Goal: Transaction & Acquisition: Book appointment/travel/reservation

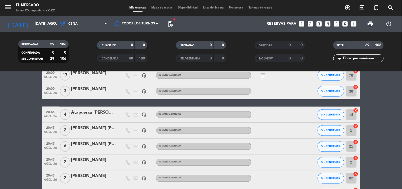
scroll to position [207, 0]
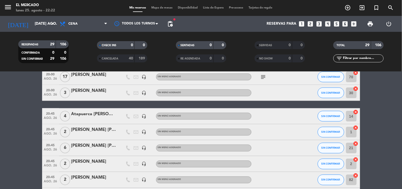
click at [377, 107] on bookings-row "20:00 ago. 26 2 Borsalino [PERSON_NAME] headset_mic Sin menú asignado SIN CONFI…" at bounding box center [201, 144] width 402 height 469
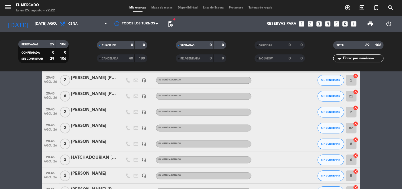
scroll to position [259, 0]
click at [169, 6] on div "Mis reservas Mapa de mesas Disponibilidad Lista de Espera Pre-acceso Tarjetas d…" at bounding box center [201, 8] width 149 height 5
click at [167, 9] on span "Mapa de mesas" at bounding box center [162, 7] width 27 height 3
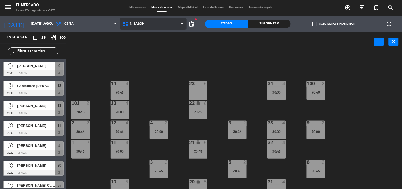
click at [157, 27] on span "1. SALON" at bounding box center [153, 24] width 67 height 12
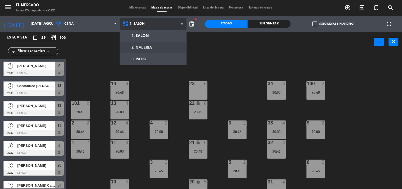
click at [155, 46] on ng-component "menu El [PERSON_NAME] lunes 25. agosto - 22:22 Mis reservas Mapa de mesas Dispo…" at bounding box center [201, 94] width 402 height 189
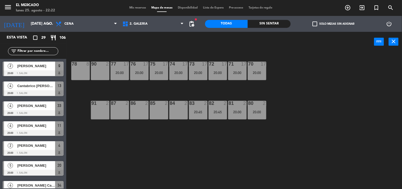
click at [106, 119] on div "71 17 20:00 72 17 20:00 73 17 20:00 74 17 20:00 75 17 20:00 78 8 77 17 20:00 76…" at bounding box center [236, 120] width 332 height 137
click at [112, 109] on div "87 2" at bounding box center [120, 110] width 19 height 19
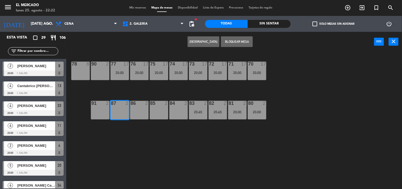
drag, startPoint x: 97, startPoint y: 111, endPoint x: 104, endPoint y: 107, distance: 7.7
click at [97, 111] on div "91 2" at bounding box center [100, 110] width 19 height 19
click at [207, 42] on button "[GEOGRAPHIC_DATA]" at bounding box center [204, 41] width 32 height 11
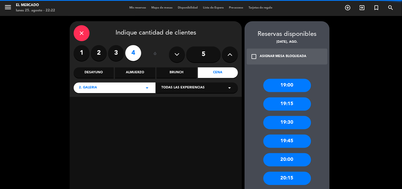
click at [114, 54] on label "3" at bounding box center [116, 53] width 16 height 16
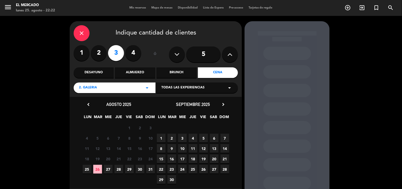
click at [102, 167] on span "26" at bounding box center [97, 169] width 9 height 9
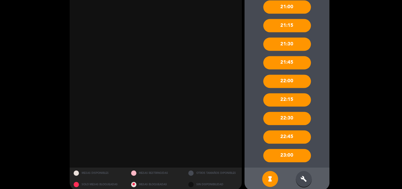
scroll to position [210, 0]
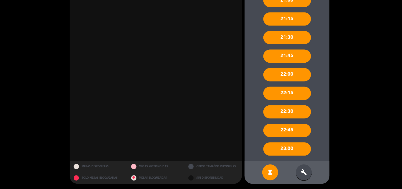
click at [307, 171] on div "build" at bounding box center [304, 172] width 16 height 16
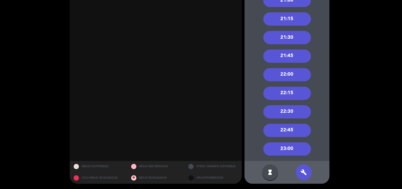
scroll to position [151, 0]
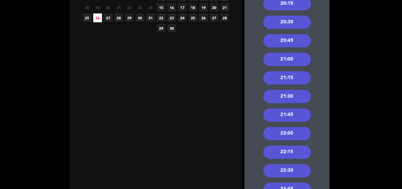
click at [290, 40] on div "20:45" at bounding box center [288, 40] width 48 height 13
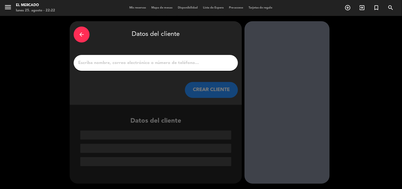
click at [152, 67] on div at bounding box center [156, 63] width 164 height 16
click at [158, 63] on input "1" at bounding box center [156, 62] width 157 height 7
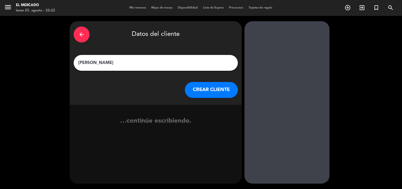
type input "[PERSON_NAME]"
click at [212, 93] on button "CREAR CLIENTE" at bounding box center [211, 90] width 53 height 16
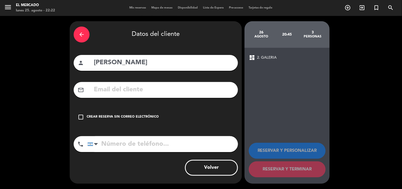
click at [142, 120] on div "check_box_outline_blank Crear reserva sin correo electrónico" at bounding box center [156, 117] width 164 height 16
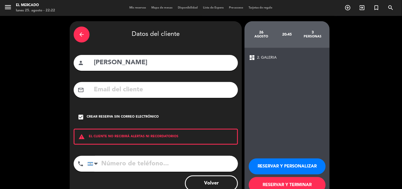
click at [283, 163] on button "RESERVAR Y PERSONALIZAR" at bounding box center [287, 166] width 77 height 16
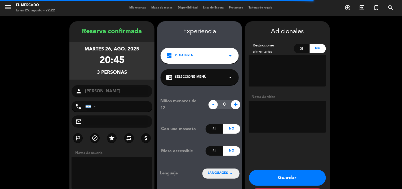
scroll to position [21, 0]
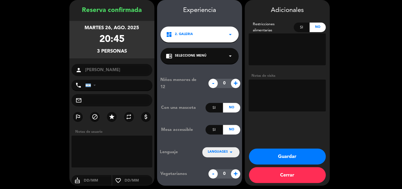
click at [281, 157] on button "Guardar" at bounding box center [287, 157] width 77 height 16
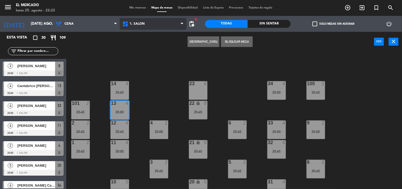
click at [180, 22] on span "1. SALON" at bounding box center [153, 24] width 67 height 12
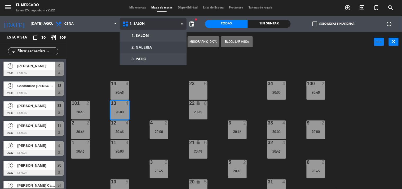
click at [157, 49] on ng-component "menu El [PERSON_NAME] lunes 25. agosto - 22:22 Mis reservas Mapa de mesas Dispo…" at bounding box center [201, 94] width 402 height 189
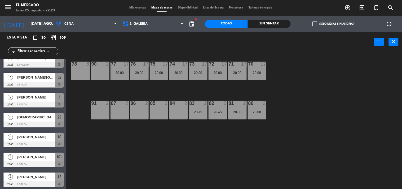
scroll to position [467, 0]
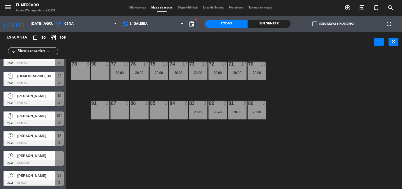
click at [39, 157] on span "[PERSON_NAME]" at bounding box center [36, 156] width 38 height 6
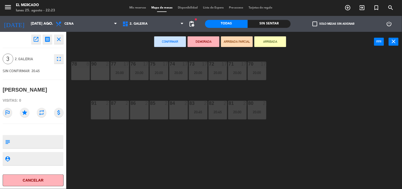
click at [103, 108] on div "91 2" at bounding box center [100, 110] width 19 height 19
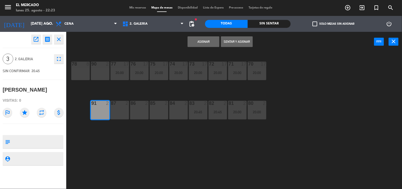
click at [118, 106] on div "87 2" at bounding box center [120, 103] width 19 height 5
click at [200, 41] on button "Asignar" at bounding box center [204, 41] width 32 height 11
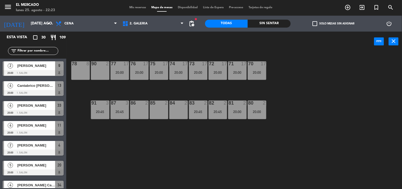
scroll to position [171, 0]
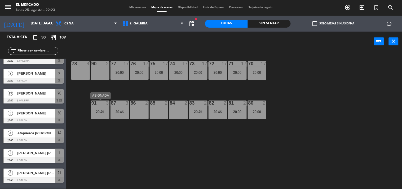
click at [99, 106] on div "91 3 20:45" at bounding box center [100, 110] width 19 height 19
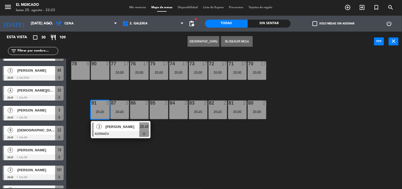
scroll to position [467, 0]
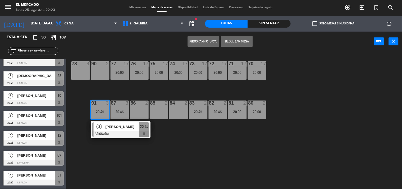
click at [42, 153] on span "[PERSON_NAME]" at bounding box center [36, 156] width 38 height 6
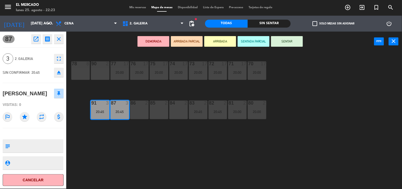
click at [110, 101] on div "3" at bounding box center [109, 103] width 9 height 5
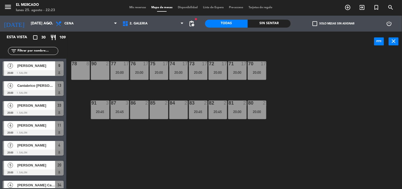
click at [137, 10] on div "Mis reservas Mapa de mesas Disponibilidad Lista de Espera Pre-acceso Tarjetas d…" at bounding box center [201, 7] width 149 height 5
click at [137, 6] on span "Mis reservas" at bounding box center [138, 7] width 22 height 3
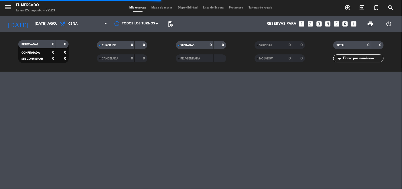
click at [377, 117] on div "menu El [PERSON_NAME] lunes 25. agosto - 22:23 Mis reservas Mapa de mesas Dispo…" at bounding box center [201, 94] width 402 height 189
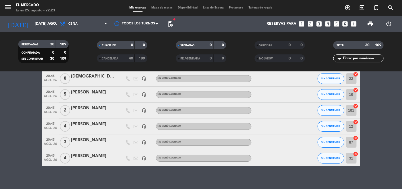
scroll to position [440, 0]
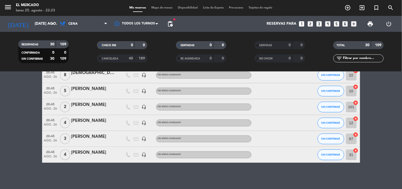
click at [356, 133] on icon "cancel" at bounding box center [356, 134] width 5 height 5
click at [353, 137] on icon "border_all" at bounding box center [352, 139] width 6 height 6
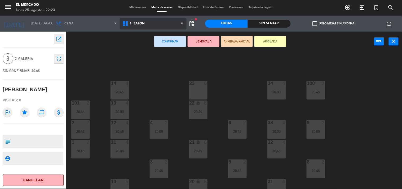
click at [166, 23] on span "1. SALON" at bounding box center [153, 24] width 67 height 12
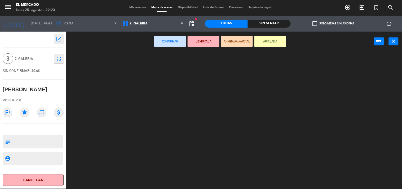
click at [161, 46] on ng-component "menu El [PERSON_NAME] lunes 25. agosto - 22:23 Mis reservas Mapa de mesas Dispo…" at bounding box center [201, 94] width 402 height 189
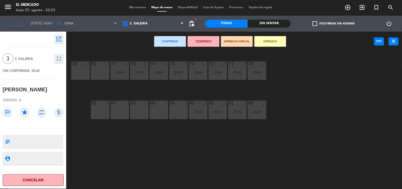
click at [137, 109] on div "86 2" at bounding box center [139, 110] width 19 height 19
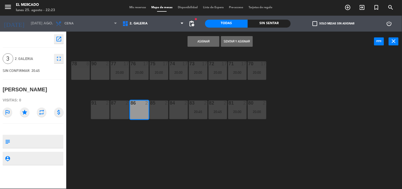
click at [123, 110] on div "87 2" at bounding box center [120, 110] width 19 height 19
click at [205, 39] on button "Asignar" at bounding box center [204, 41] width 32 height 11
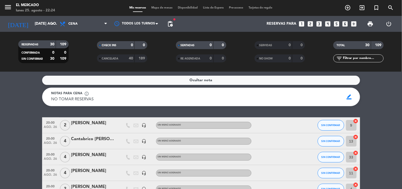
click at [166, 7] on span "Mapa de mesas" at bounding box center [162, 7] width 27 height 3
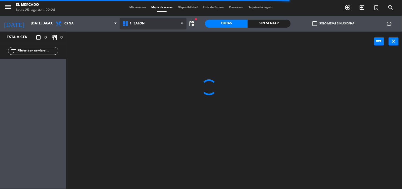
click at [153, 20] on span "1. SALON" at bounding box center [153, 24] width 67 height 12
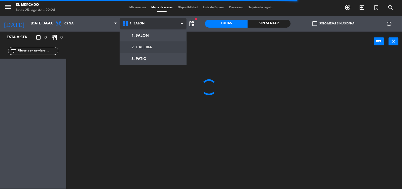
click at [153, 45] on ng-component "menu El [PERSON_NAME] lunes 25. agosto - 22:24 Mis reservas Mapa de mesas Dispo…" at bounding box center [201, 94] width 402 height 189
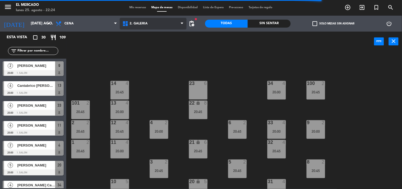
click at [154, 22] on span "2. GALERIA" at bounding box center [153, 24] width 67 height 12
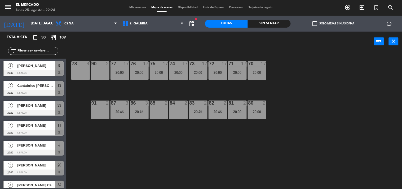
click at [153, 47] on ng-component "menu El [PERSON_NAME] lunes 25. agosto - 22:24 Mis reservas Mapa de mesas Dispo…" at bounding box center [201, 94] width 402 height 189
click at [104, 106] on div "91 2" at bounding box center [100, 110] width 19 height 19
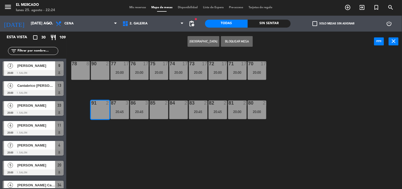
click at [207, 42] on button "[GEOGRAPHIC_DATA]" at bounding box center [204, 41] width 32 height 11
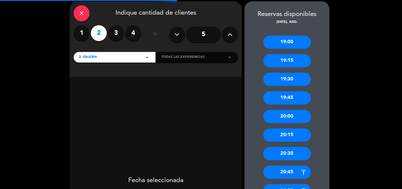
scroll to position [29, 0]
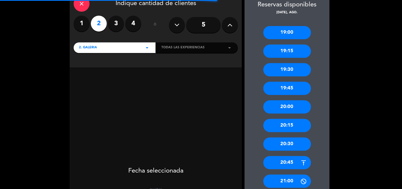
drag, startPoint x: 290, startPoint y: 166, endPoint x: 272, endPoint y: 163, distance: 18.8
click at [290, 166] on div "20:45" at bounding box center [288, 162] width 48 height 13
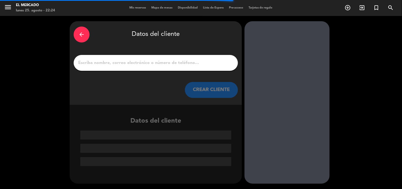
click at [183, 63] on input "1" at bounding box center [156, 62] width 157 height 7
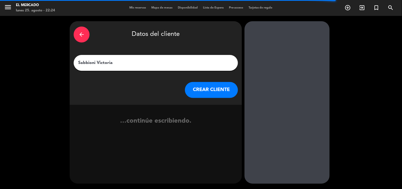
type input "Sabbioni Victoria"
click at [197, 91] on button "CREAR CLIENTE" at bounding box center [211, 90] width 53 height 16
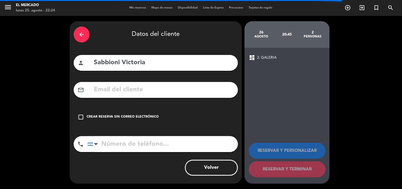
click at [133, 111] on div "check_box_outline_blank Crear reserva sin correo electrónico" at bounding box center [156, 117] width 164 height 16
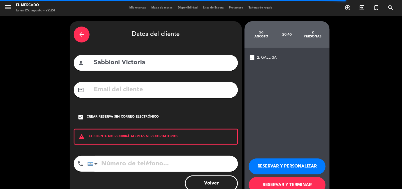
click at [311, 166] on button "RESERVAR Y PERSONALIZAR" at bounding box center [287, 166] width 77 height 16
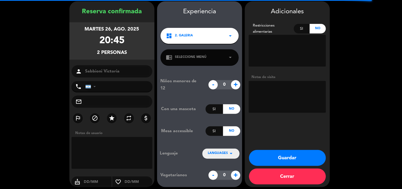
scroll to position [21, 0]
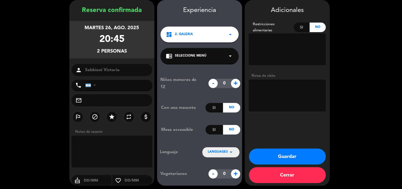
click at [308, 156] on button "Guardar" at bounding box center [287, 157] width 77 height 16
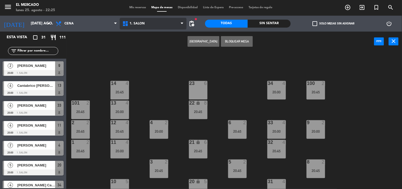
click at [156, 19] on span "1. SALON" at bounding box center [153, 24] width 67 height 12
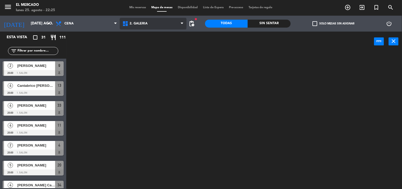
click at [152, 46] on ng-component "menu El [PERSON_NAME] lunes 25. agosto - 22:25 Mis reservas Mapa de mesas Dispo…" at bounding box center [201, 94] width 402 height 189
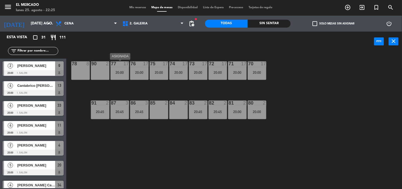
click at [118, 71] on div "20:00" at bounding box center [120, 73] width 19 height 4
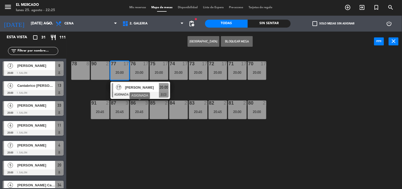
click at [141, 109] on div "86 3 20:45" at bounding box center [139, 110] width 19 height 19
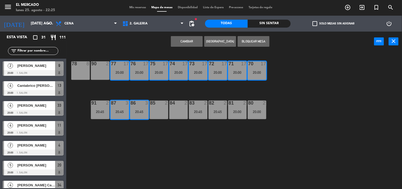
click at [141, 109] on div "86 3 20:45" at bounding box center [139, 110] width 19 height 19
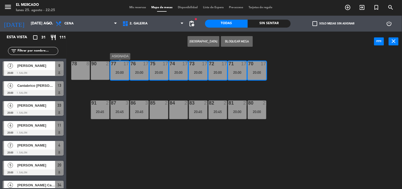
click at [124, 70] on div "77 17 20:00" at bounding box center [120, 70] width 19 height 19
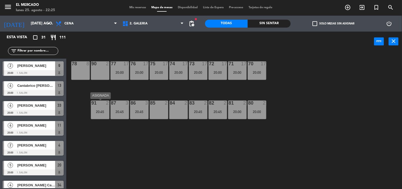
click at [104, 115] on div "91 2 20:45" at bounding box center [100, 110] width 19 height 19
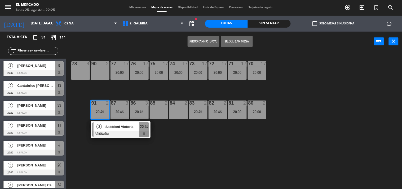
click at [203, 158] on div "71 17 20:00 72 17 20:00 73 17 20:00 74 17 20:00 75 17 20:00 78 8 77 17 20:00 76…" at bounding box center [236, 120] width 332 height 137
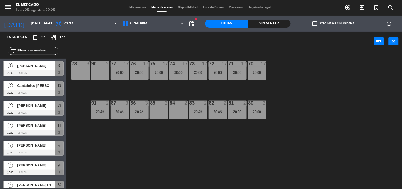
click at [157, 107] on div "85 2" at bounding box center [159, 110] width 19 height 19
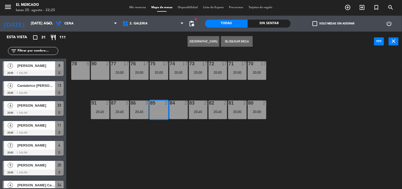
click at [210, 41] on button "[GEOGRAPHIC_DATA]" at bounding box center [204, 41] width 32 height 11
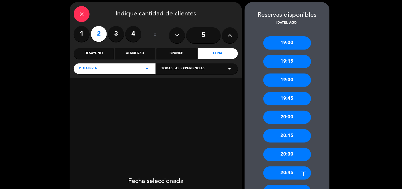
scroll to position [29, 0]
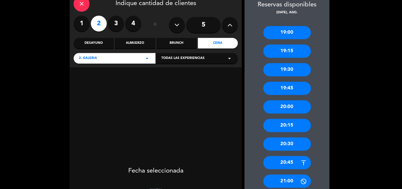
click at [289, 161] on div "20:45" at bounding box center [288, 162] width 48 height 13
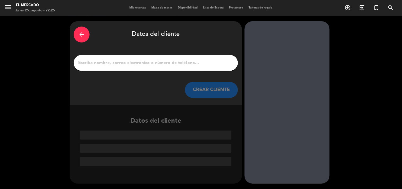
click at [216, 64] on input "1" at bounding box center [156, 62] width 157 height 7
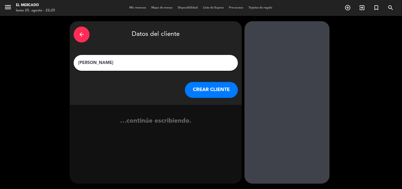
type input "[PERSON_NAME]"
click at [215, 86] on button "CREAR CLIENTE" at bounding box center [211, 90] width 53 height 16
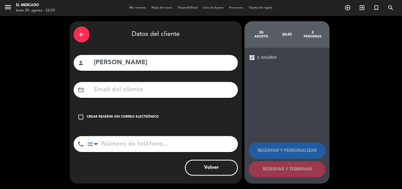
click at [141, 112] on div "check_box_outline_blank Crear reserva sin correo electrónico" at bounding box center [156, 117] width 164 height 16
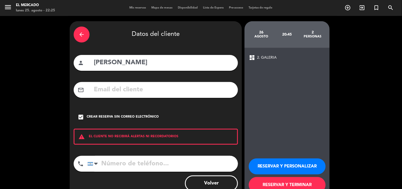
click at [275, 165] on button "RESERVAR Y PERSONALIZAR" at bounding box center [287, 166] width 77 height 16
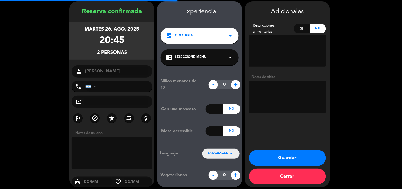
scroll to position [21, 0]
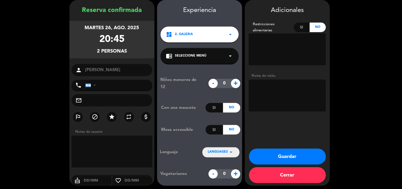
click at [287, 157] on button "Guardar" at bounding box center [287, 157] width 77 height 16
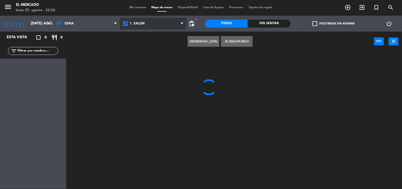
click at [158, 25] on span "1. SALON" at bounding box center [153, 24] width 67 height 12
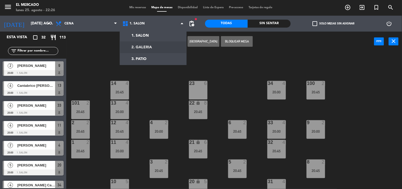
click at [147, 45] on ng-component "menu El [PERSON_NAME] lunes 25. agosto - 22:26 Mis reservas Mapa de mesas Dispo…" at bounding box center [201, 94] width 402 height 189
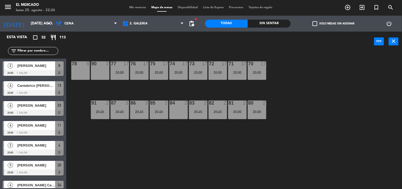
click at [145, 92] on div "71 17 20:00 72 17 20:00 73 17 20:00 74 17 20:00 75 17 20:00 78 8 77 17 20:00 76…" at bounding box center [236, 120] width 332 height 137
click at [160, 114] on div "85 2 20:45" at bounding box center [159, 110] width 19 height 19
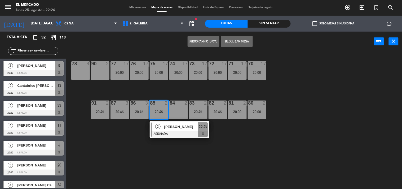
click at [188, 147] on div "71 17 20:00 72 17 20:00 73 17 20:00 74 17 20:00 75 17 20:00 78 8 77 17 20:00 76…" at bounding box center [236, 120] width 332 height 137
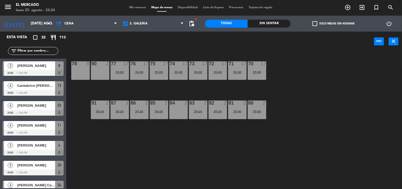
click at [176, 105] on div "84 2" at bounding box center [179, 103] width 19 height 5
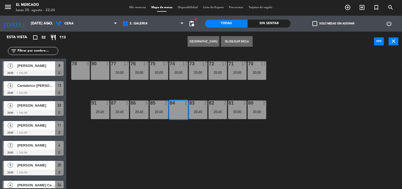
click at [197, 40] on button "[GEOGRAPHIC_DATA]" at bounding box center [204, 41] width 32 height 11
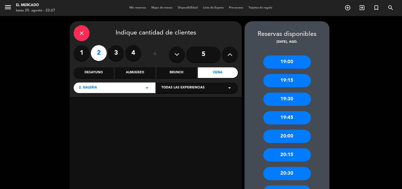
click at [292, 139] on div "20:00" at bounding box center [288, 136] width 48 height 13
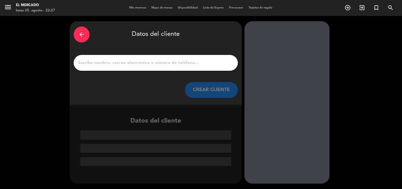
click at [172, 62] on input "1" at bounding box center [156, 62] width 157 height 7
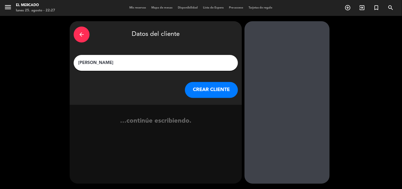
type input "[PERSON_NAME]"
click at [217, 86] on button "CREAR CLIENTE" at bounding box center [211, 90] width 53 height 16
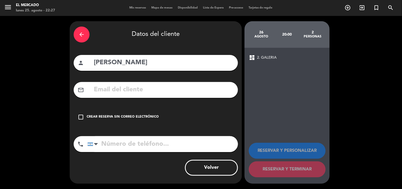
click at [147, 115] on div "Crear reserva sin correo electrónico" at bounding box center [123, 116] width 72 height 5
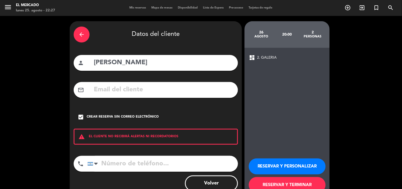
click at [269, 166] on button "RESERVAR Y PERSONALIZAR" at bounding box center [287, 166] width 77 height 16
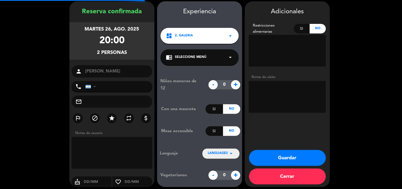
scroll to position [21, 0]
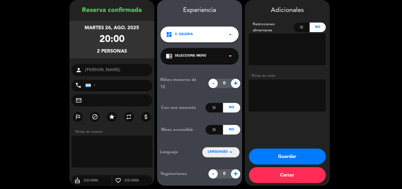
click at [303, 153] on button "Guardar" at bounding box center [287, 157] width 77 height 16
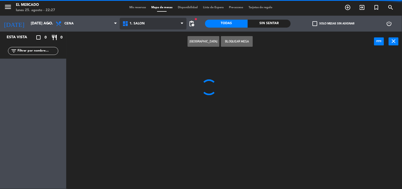
click at [160, 24] on span "1. SALON" at bounding box center [153, 24] width 67 height 12
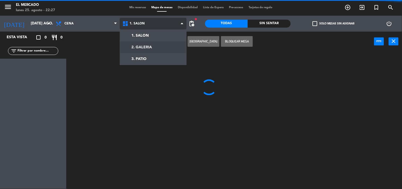
click at [155, 50] on ng-component "menu El [PERSON_NAME] lunes 25. agosto - 22:27 Mis reservas Mapa de mesas Dispo…" at bounding box center [201, 94] width 402 height 189
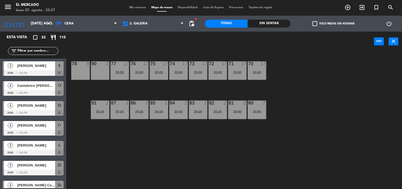
click at [145, 147] on div "71 17 20:00 72 17 20:00 73 17 20:00 74 17 20:00 75 17 20:00 78 8 77 17 20:00 76…" at bounding box center [236, 120] width 332 height 137
click at [179, 110] on div "20:00" at bounding box center [179, 112] width 19 height 4
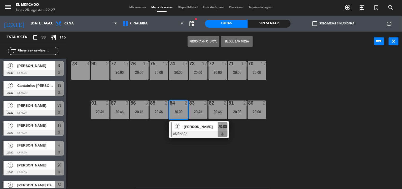
click at [158, 160] on div "71 17 20:00 72 17 20:00 73 17 20:00 74 17 20:00 75 17 20:00 78 8 77 17 20:00 76…" at bounding box center [236, 120] width 332 height 137
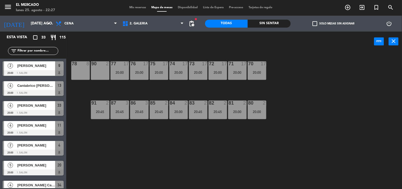
click at [96, 69] on div "90 2" at bounding box center [100, 70] width 19 height 19
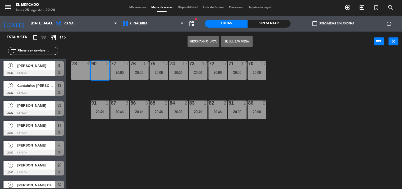
click at [205, 41] on button "[GEOGRAPHIC_DATA]" at bounding box center [204, 41] width 32 height 11
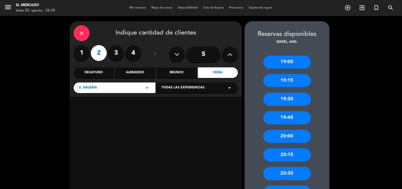
click at [287, 133] on div "20:00" at bounding box center [288, 136] width 48 height 13
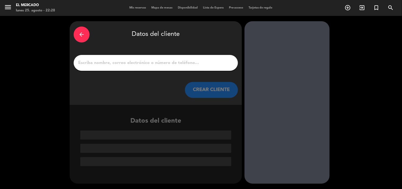
click at [203, 64] on input "1" at bounding box center [156, 62] width 157 height 7
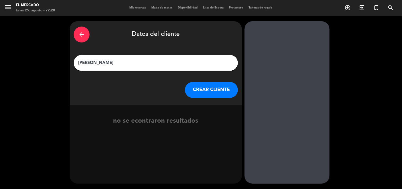
type input "[PERSON_NAME]"
click at [204, 95] on button "CREAR CLIENTE" at bounding box center [211, 90] width 53 height 16
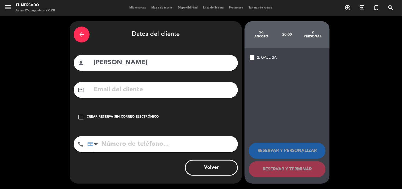
drag, startPoint x: 128, startPoint y: 116, endPoint x: 141, endPoint y: 116, distance: 13.8
click at [128, 116] on div "Crear reserva sin correo electrónico" at bounding box center [123, 116] width 72 height 5
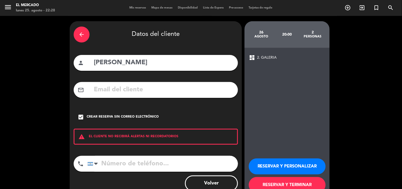
click at [271, 170] on button "RESERVAR Y PERSONALIZAR" at bounding box center [287, 166] width 77 height 16
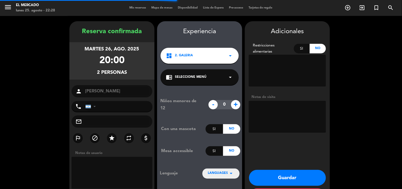
scroll to position [21, 0]
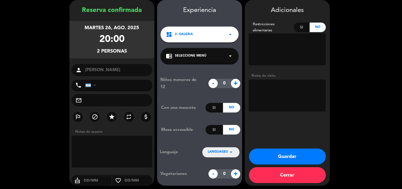
click at [288, 85] on textarea at bounding box center [287, 96] width 77 height 32
click at [295, 159] on button "Guardar" at bounding box center [287, 157] width 77 height 16
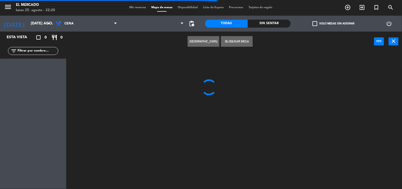
click at [128, 7] on span "Mis reservas" at bounding box center [138, 7] width 22 height 3
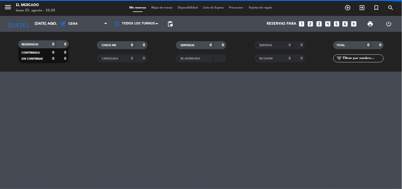
click at [161, 11] on div "menu El [PERSON_NAME] lunes 25. agosto - 22:28 Mis reservas Mapa de mesas Dispo…" at bounding box center [201, 8] width 402 height 16
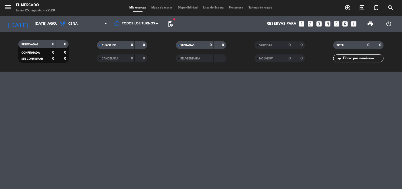
click at [163, 7] on span "Mapa de mesas" at bounding box center [162, 7] width 27 height 3
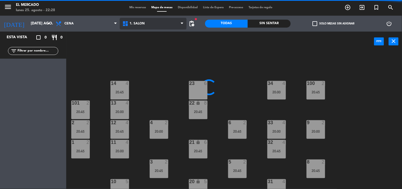
click at [145, 27] on span "1. SALON" at bounding box center [153, 24] width 67 height 12
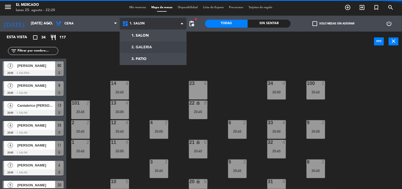
click at [141, 45] on ng-component "menu El [PERSON_NAME] lunes 25. agosto - 22:28 Mis reservas Mapa de mesas Dispo…" at bounding box center [201, 94] width 402 height 189
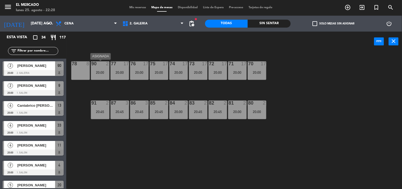
click at [104, 72] on div "20:00" at bounding box center [100, 73] width 19 height 4
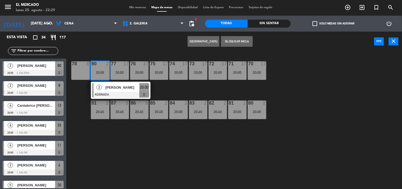
click at [175, 128] on div "71 17 20:00 72 17 20:00 73 17 20:00 74 17 20:00 75 17 20:00 78 8 77 17 20:00 76…" at bounding box center [236, 120] width 332 height 137
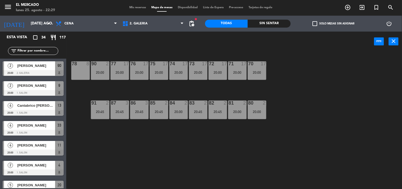
click at [80, 76] on div "78 8" at bounding box center [80, 70] width 19 height 19
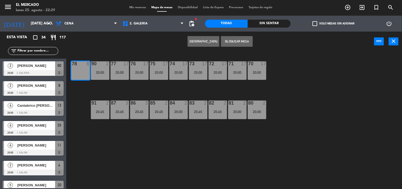
click at [174, 49] on div "Crear Reserva Bloquear Mesa power_input close" at bounding box center [220, 42] width 308 height 20
